Goal: Task Accomplishment & Management: Manage account settings

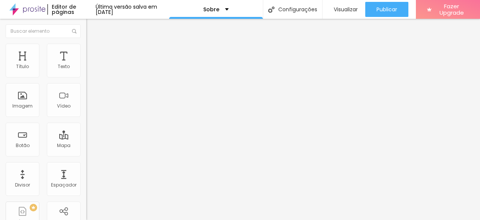
click at [86, 75] on div "Facebook" at bounding box center [129, 111] width 86 height 104
click at [86, 75] on div "Facebook" at bounding box center [129, 108] width 86 height 98
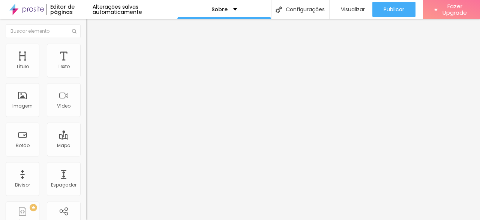
drag, startPoint x: 52, startPoint y: 52, endPoint x: 48, endPoint y: 51, distance: 3.8
click at [86, 51] on ul "Conteúdo Estilo Avançado" at bounding box center [129, 47] width 86 height 23
click at [93, 51] on span "Estilo" at bounding box center [99, 48] width 12 height 6
type input "20"
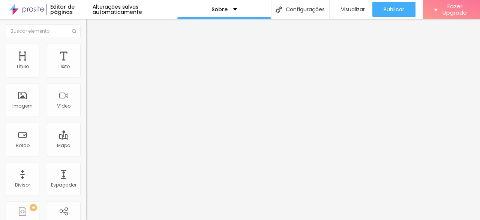
type input "20"
type input "23"
type input "24"
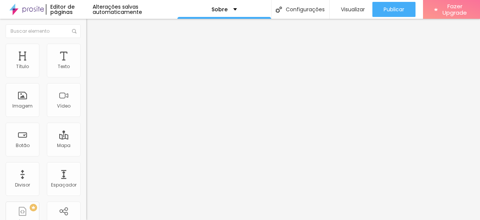
type input "25"
type input "26"
type input "27"
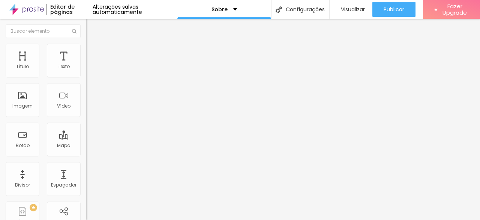
type input "27"
type input "28"
type input "27"
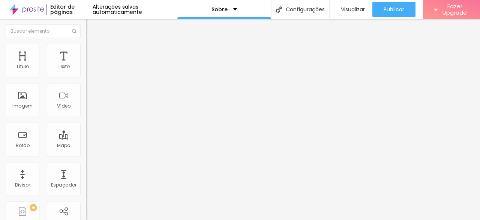
type input "25"
type input "21"
type input "17"
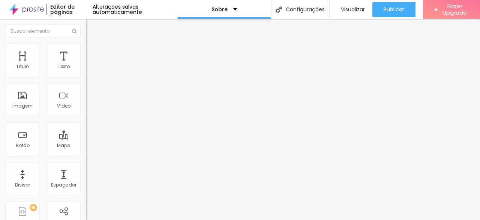
type input "17"
type input "15"
type input "14"
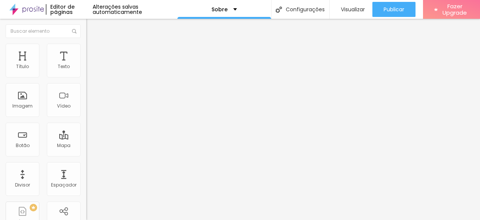
type input "17"
type input "21"
type input "23"
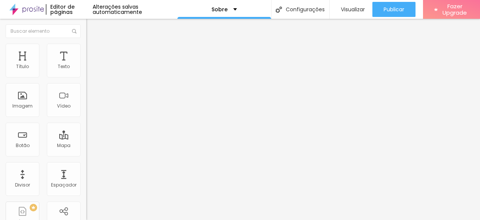
type input "23"
type input "25"
type input "27"
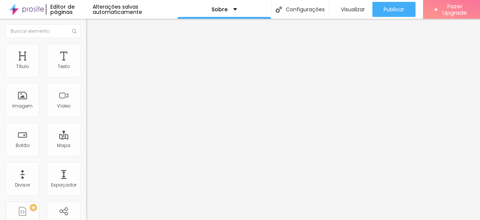
type input "28"
type input "26"
type input "23"
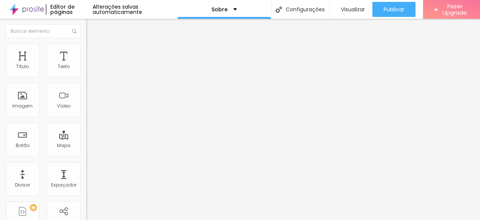
type input "23"
type input "20"
type input "19"
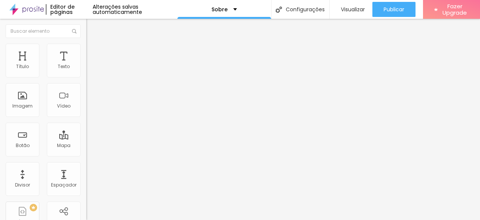
type input "18"
type input "17"
drag, startPoint x: 25, startPoint y: 80, endPoint x: 16, endPoint y: 92, distance: 14.7
type input "17"
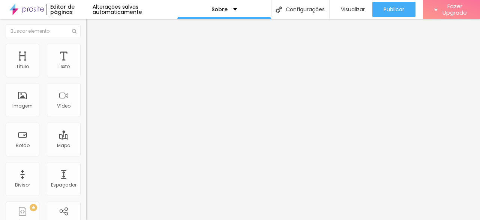
click at [86, 77] on input "range" at bounding box center [110, 74] width 48 height 6
click at [86, 59] on li "Avançado" at bounding box center [129, 55] width 86 height 8
type input "17"
type input "24"
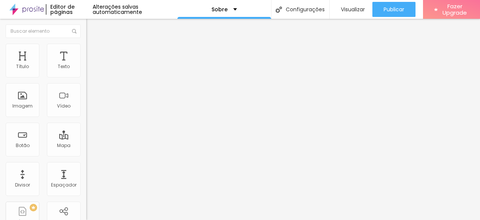
type input "24"
type input "29"
type input "39"
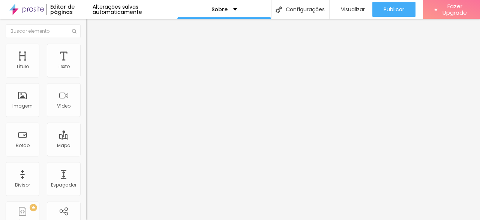
type input "45"
type input "57"
type input "63"
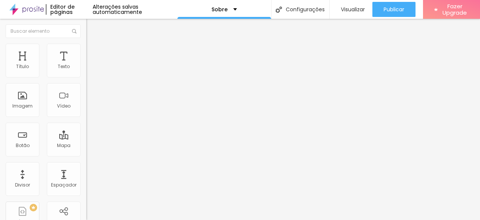
type input "63"
type input "69"
type input "71"
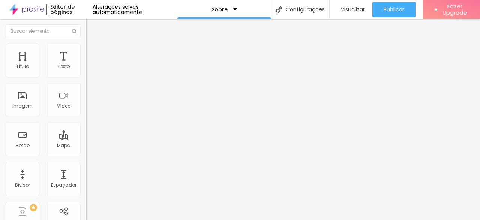
type input "73"
type input "74"
type input "75"
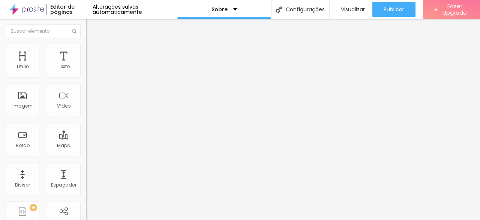
type input "75"
type input "73"
type input "63"
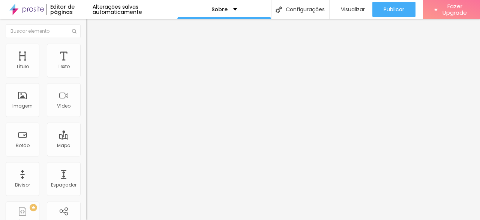
type input "48"
type input "38"
type input "28"
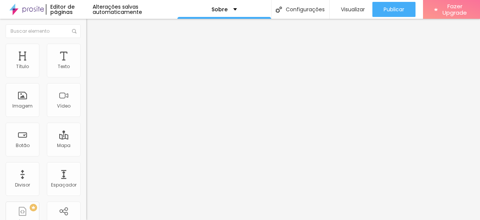
type input "28"
type input "20"
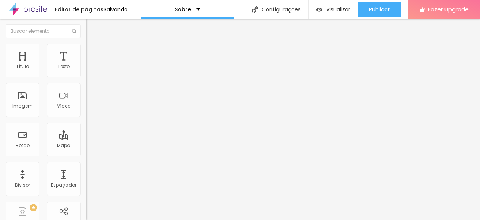
type input "13"
type input "9"
type input "3"
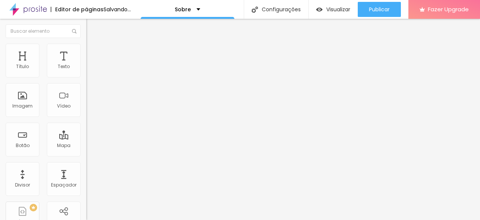
type input "3"
type input "0"
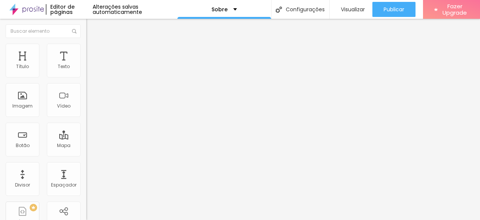
type input "1"
type input "3"
type input "4"
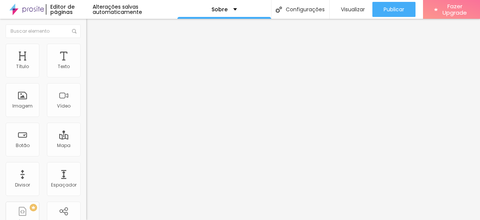
type input "4"
drag, startPoint x: 24, startPoint y: 73, endPoint x: 19, endPoint y: 86, distance: 13.9
type input "4"
click at [86, 146] on input "range" at bounding box center [110, 149] width 48 height 6
click at [92, 26] on div "Editar Redes Sociais" at bounding box center [123, 27] width 63 height 6
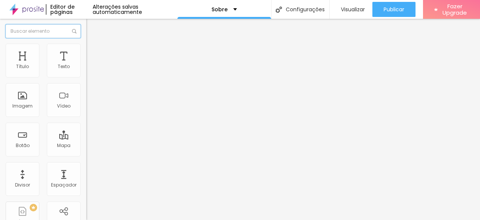
click at [44, 26] on input "text" at bounding box center [43, 31] width 75 height 14
